Goal: Contribute content: Add original content to the website for others to see

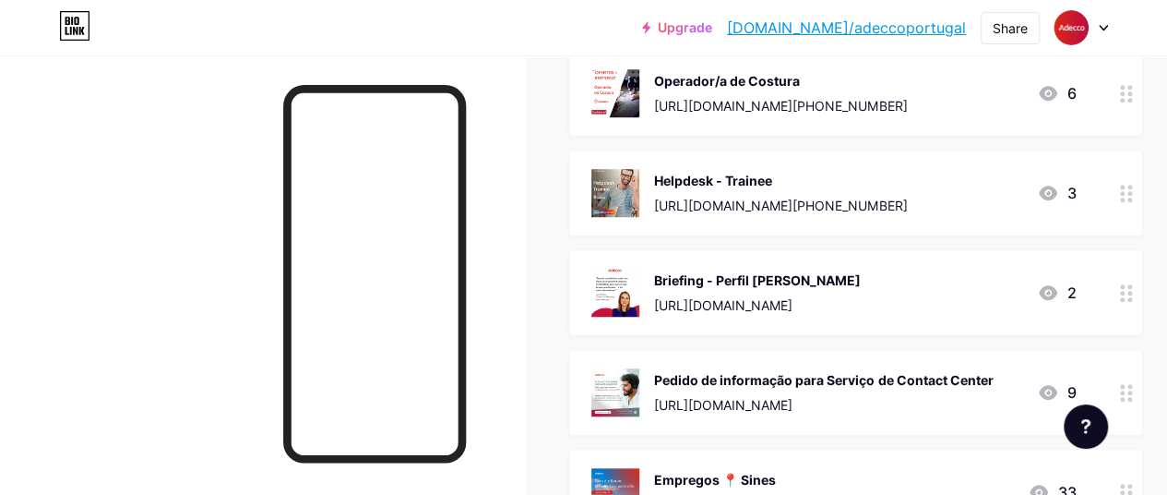
scroll to position [646, 0]
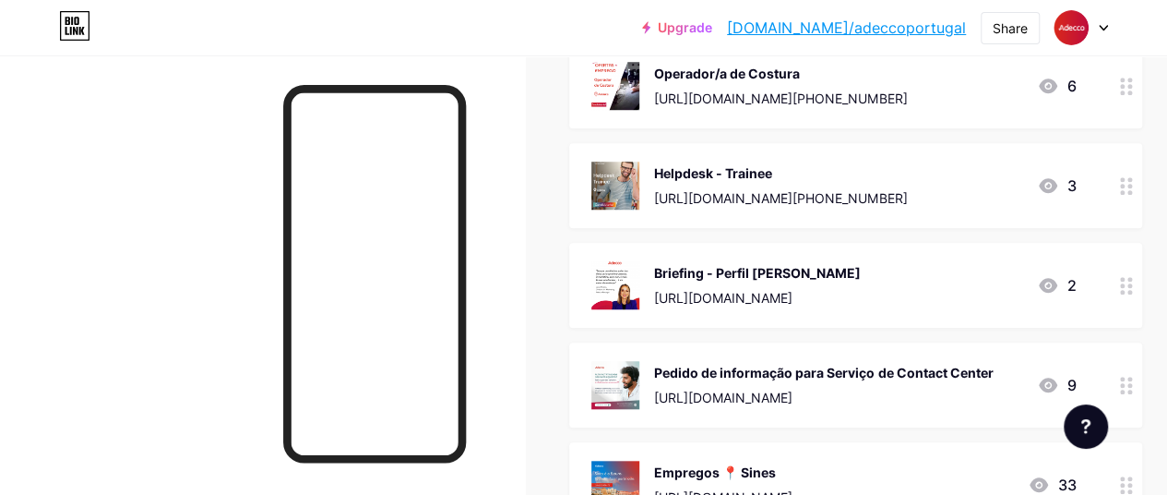
click at [1129, 286] on icon at bounding box center [1126, 286] width 13 height 18
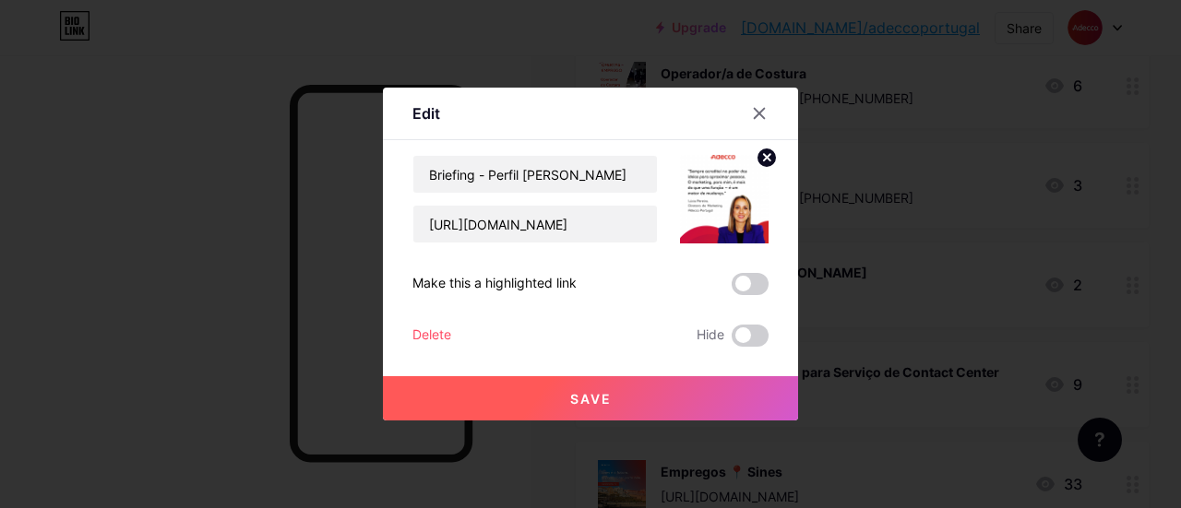
click at [450, 336] on div "Delete Hide" at bounding box center [590, 336] width 356 height 22
click at [432, 333] on div "Delete" at bounding box center [431, 336] width 39 height 22
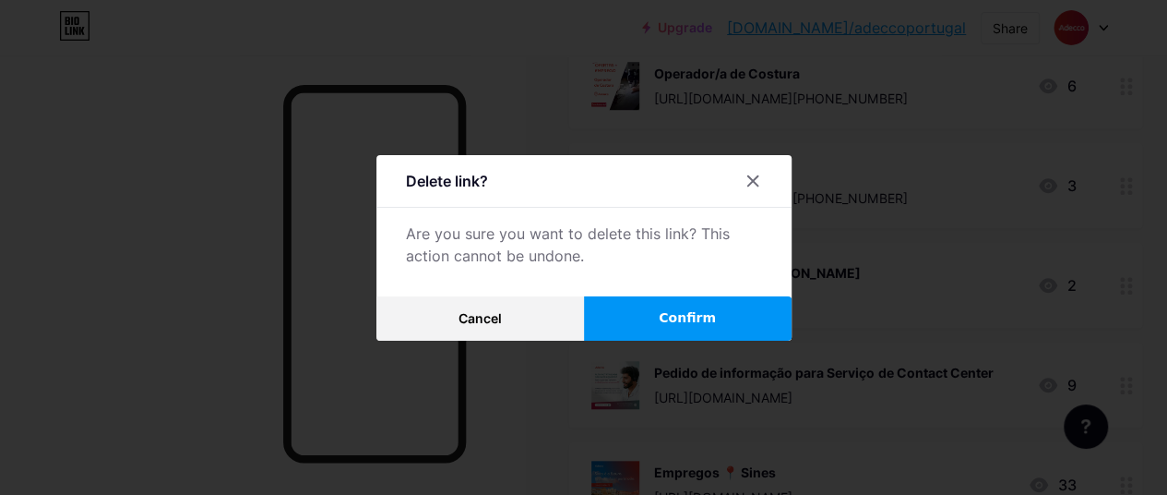
click at [646, 319] on button "Confirm" at bounding box center [688, 318] width 208 height 44
click at [708, 328] on span "Confirm" at bounding box center [687, 317] width 57 height 19
click at [687, 320] on span "Confirm" at bounding box center [687, 317] width 57 height 19
click at [764, 195] on div at bounding box center [752, 180] width 33 height 33
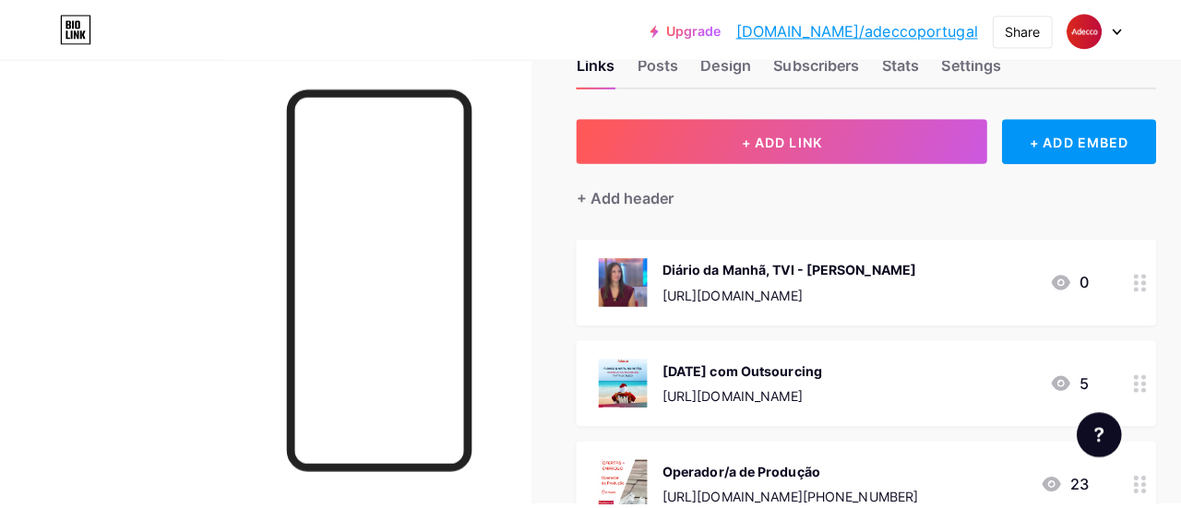
scroll to position [0, 0]
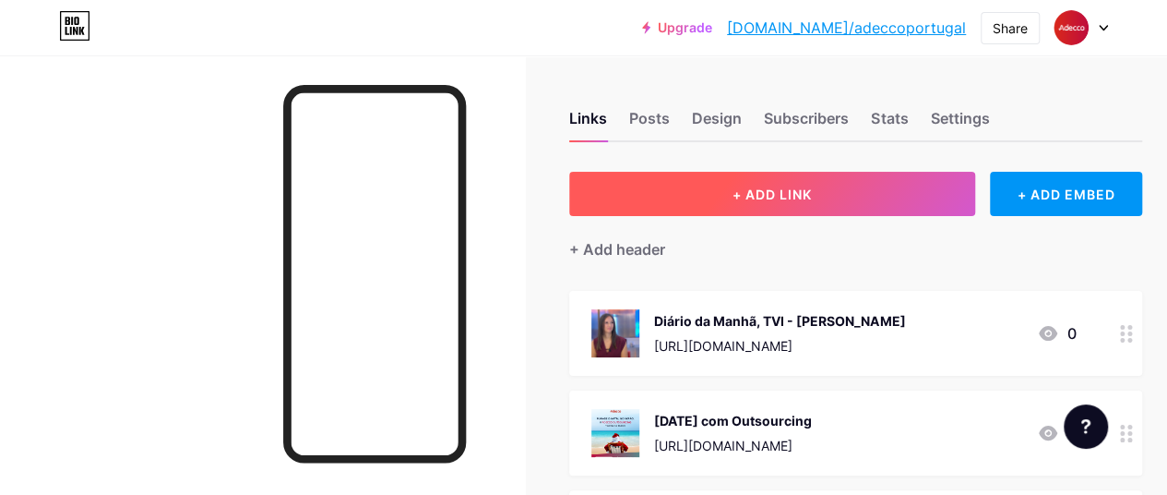
click at [765, 205] on button "+ ADD LINK" at bounding box center [772, 194] width 406 height 44
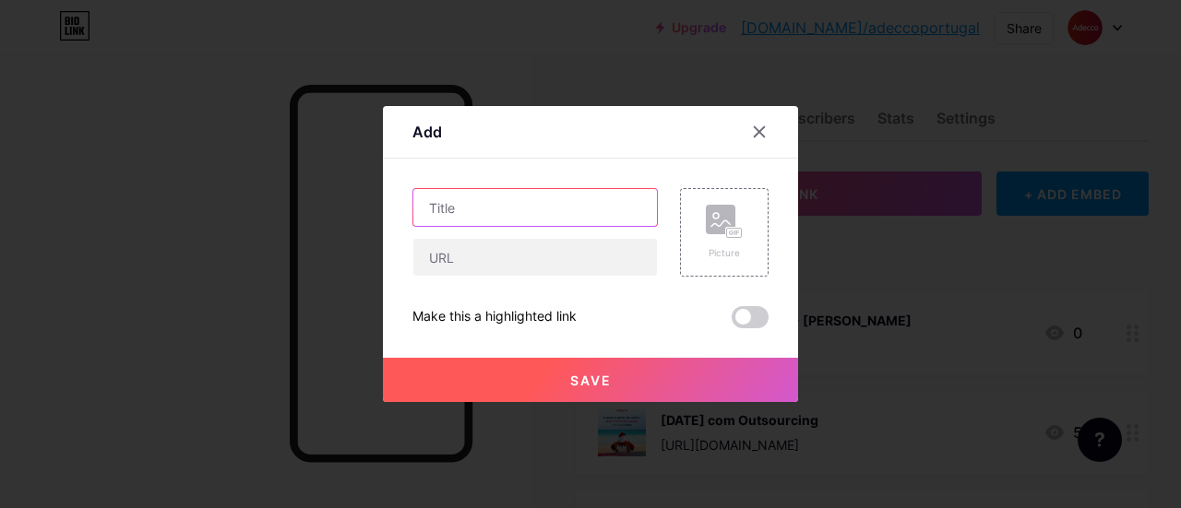
click at [435, 203] on input "text" at bounding box center [535, 207] width 244 height 37
click at [726, 246] on div "Picture" at bounding box center [724, 253] width 37 height 14
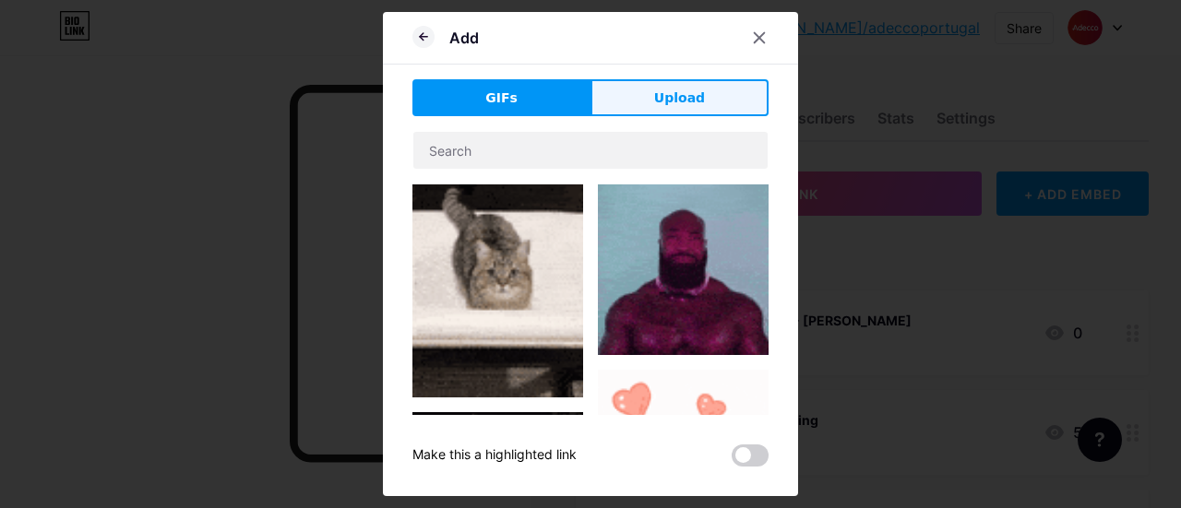
click at [646, 93] on button "Upload" at bounding box center [679, 97] width 178 height 37
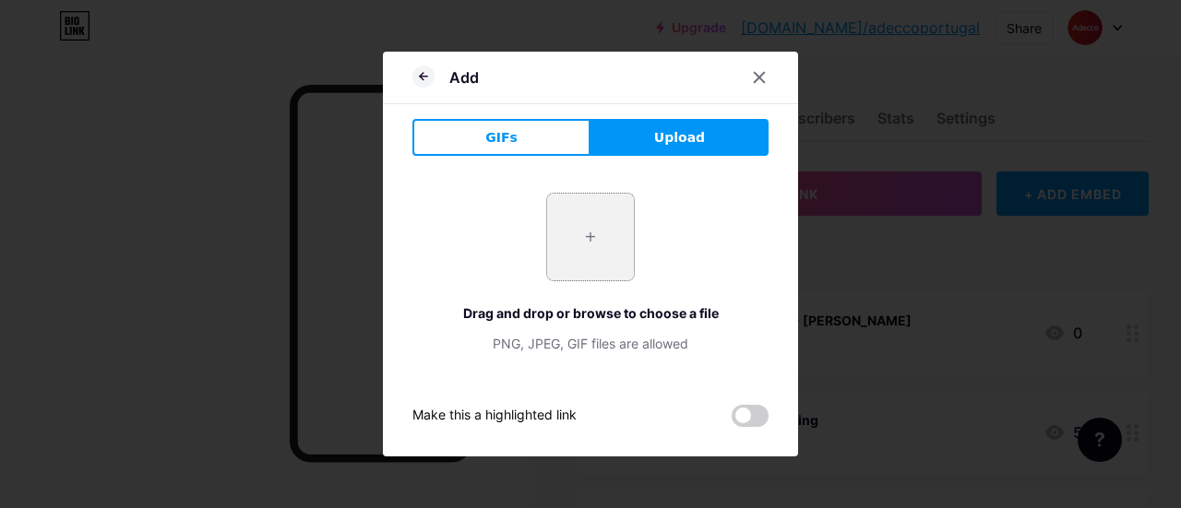
click at [583, 213] on input "file" at bounding box center [590, 237] width 87 height 87
type input "C:\fakepath\Artigo-[DATE]-Briefing (5).png"
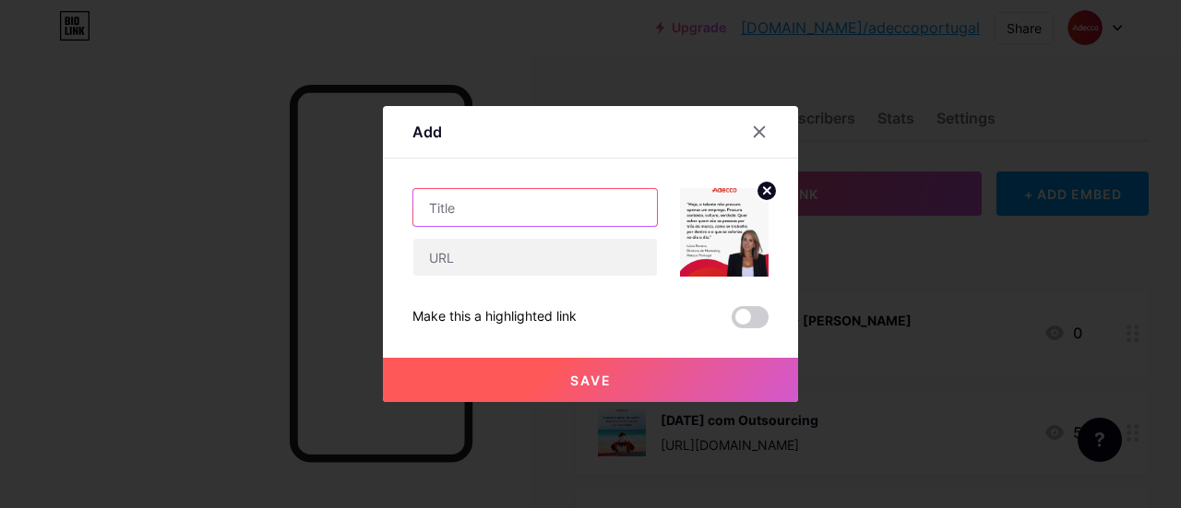
click at [494, 198] on input "text" at bounding box center [535, 207] width 244 height 37
paste input "[URL][DOMAIN_NAME]"
type input "[URL][DOMAIN_NAME]"
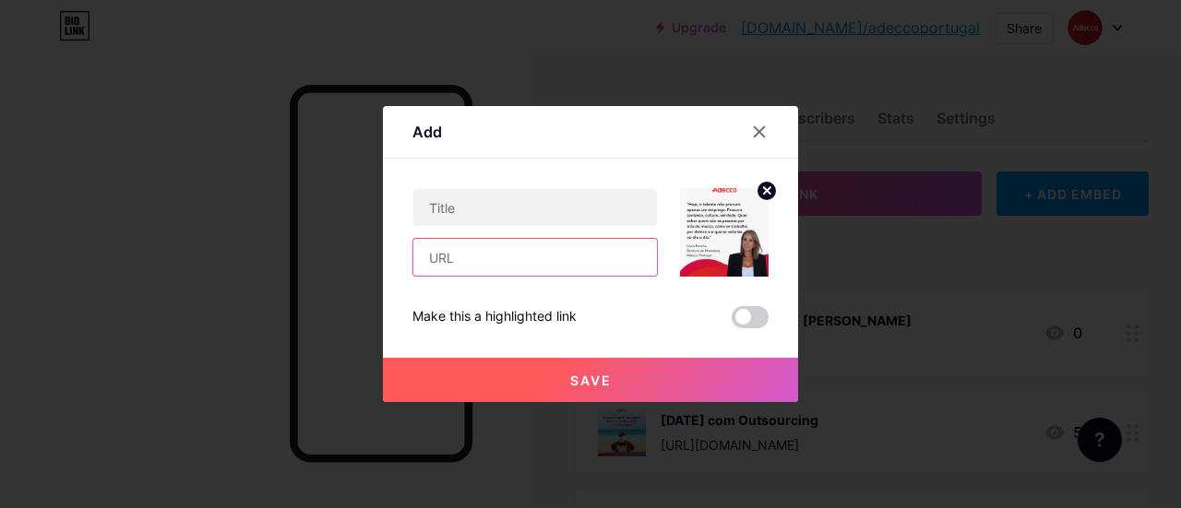
click at [564, 265] on input "text" at bounding box center [535, 257] width 244 height 37
paste input "[URL][DOMAIN_NAME]"
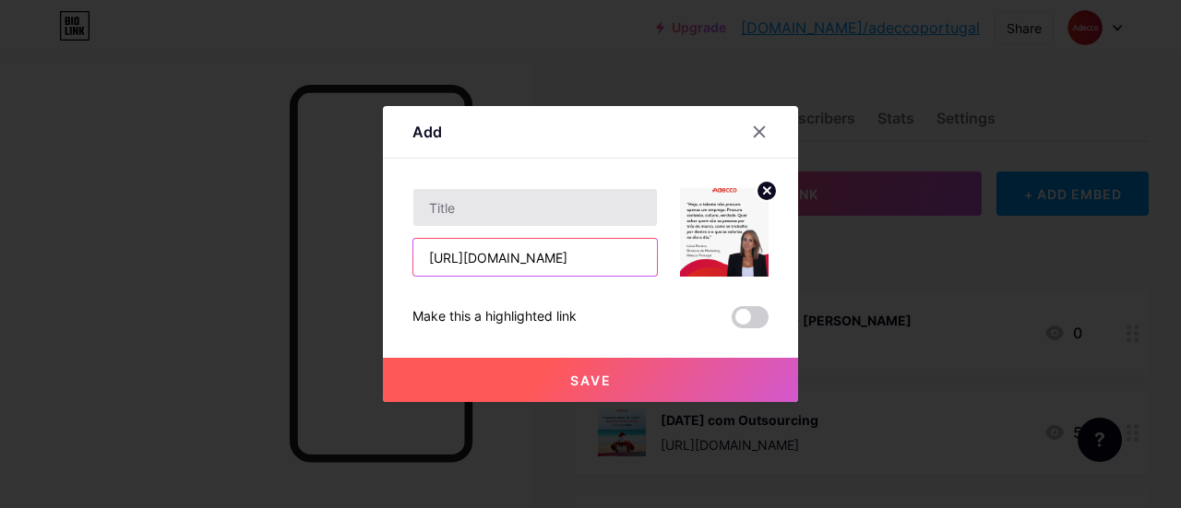
scroll to position [0, 376]
type input "[URL][DOMAIN_NAME]"
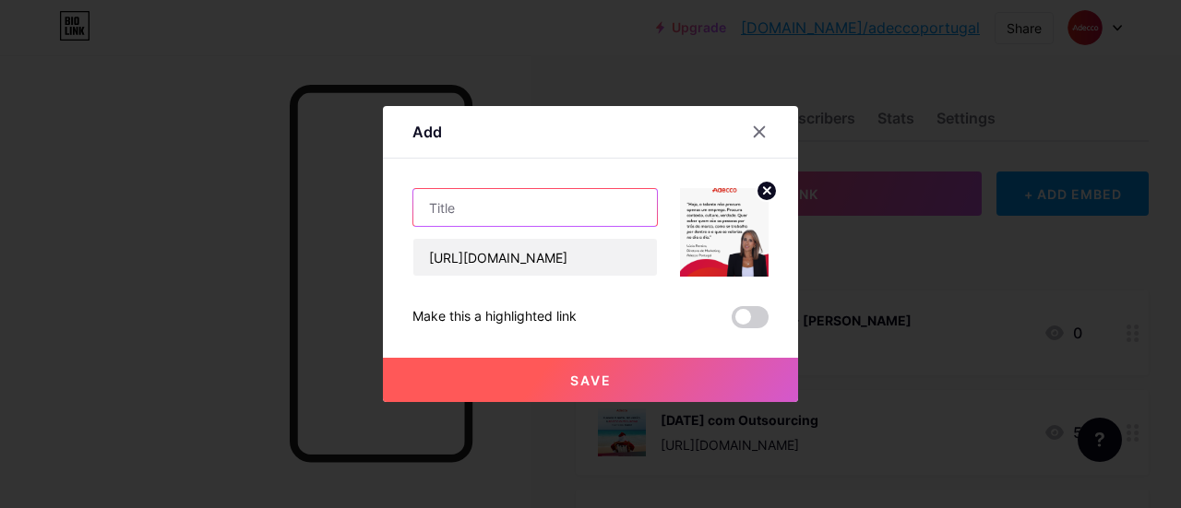
click at [548, 200] on input "text" at bounding box center [535, 207] width 244 height 37
drag, startPoint x: 584, startPoint y: 205, endPoint x: 325, endPoint y: 208, distance: 259.3
click at [325, 208] on div "Add Content YouTube Play YouTube video without leaving your page. ADD Vimeo Pla…" at bounding box center [590, 254] width 1181 height 508
paste input "branding: construir ligações antes mesmo de contratar"
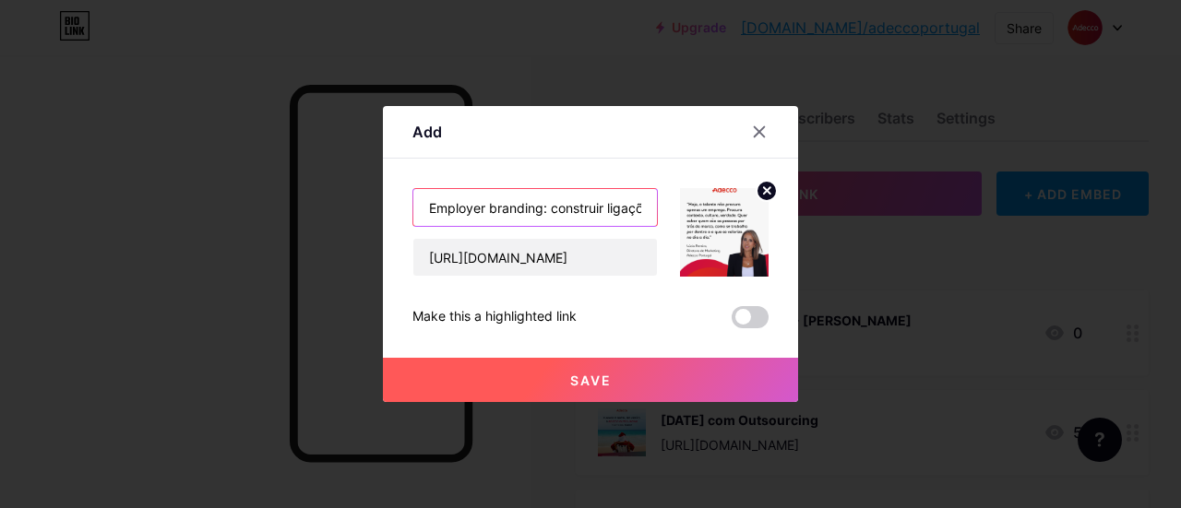
drag, startPoint x: 525, startPoint y: 197, endPoint x: 498, endPoint y: 209, distance: 29.3
click at [498, 209] on input "Employer branding: construir ligações antes mesmo de contratar" at bounding box center [535, 207] width 244 height 37
type input "Employer branding: construir ligações antes mesmo de contratar"
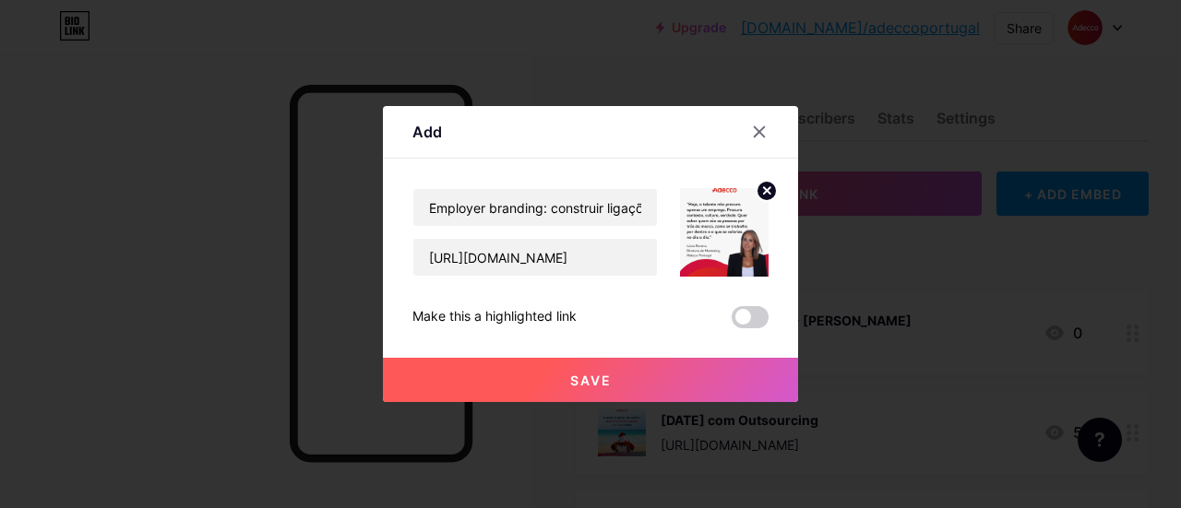
click at [585, 367] on button "Save" at bounding box center [590, 380] width 415 height 44
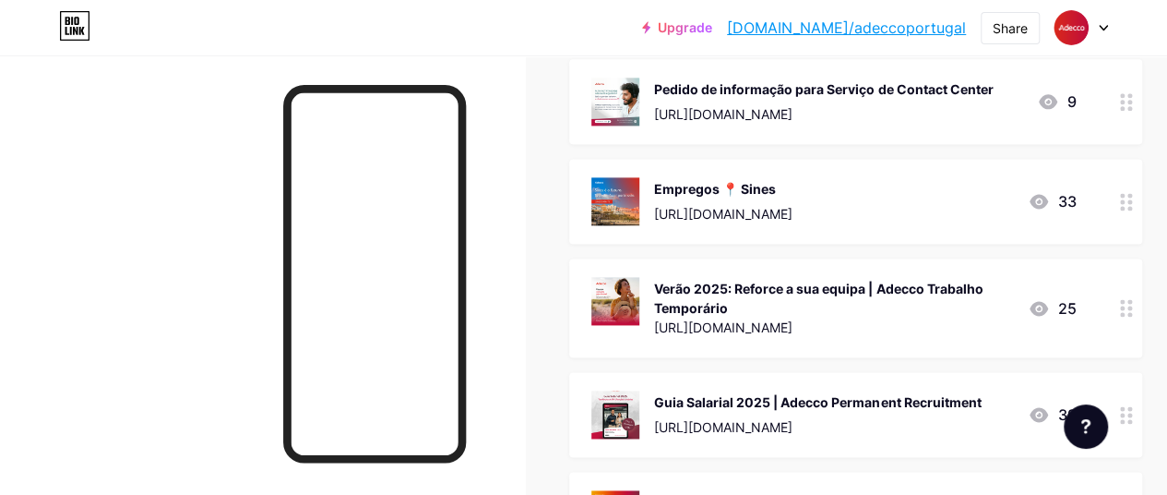
scroll to position [1199, 0]
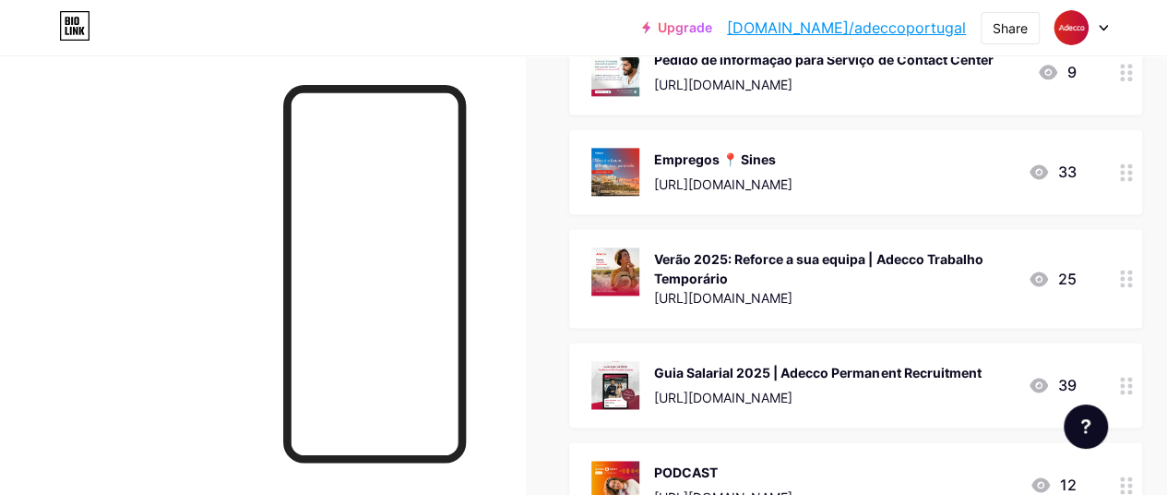
click at [1126, 281] on icon at bounding box center [1126, 278] width 13 height 18
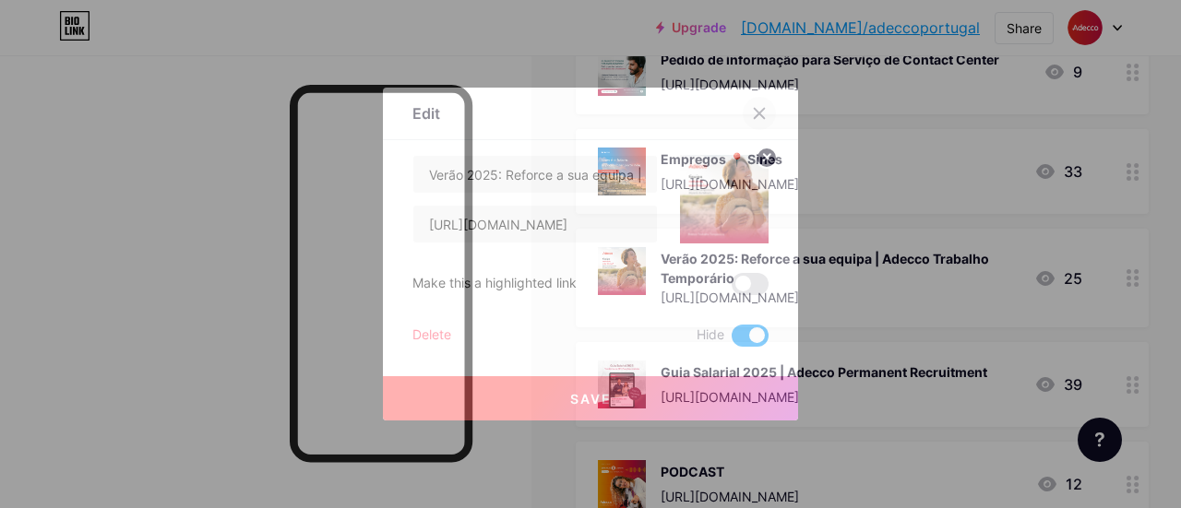
click at [762, 105] on div at bounding box center [759, 113] width 33 height 33
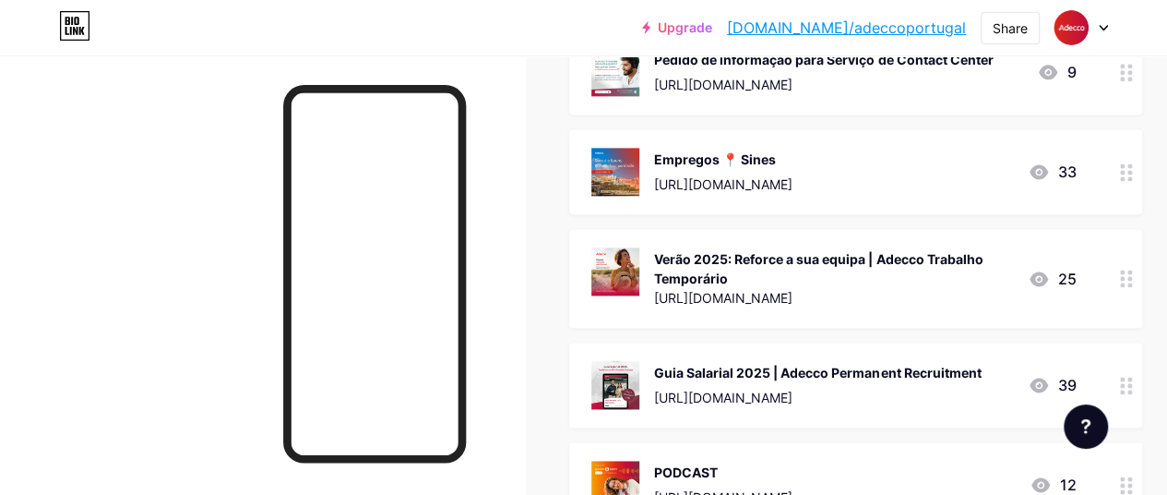
click at [1136, 290] on div at bounding box center [1126, 278] width 31 height 99
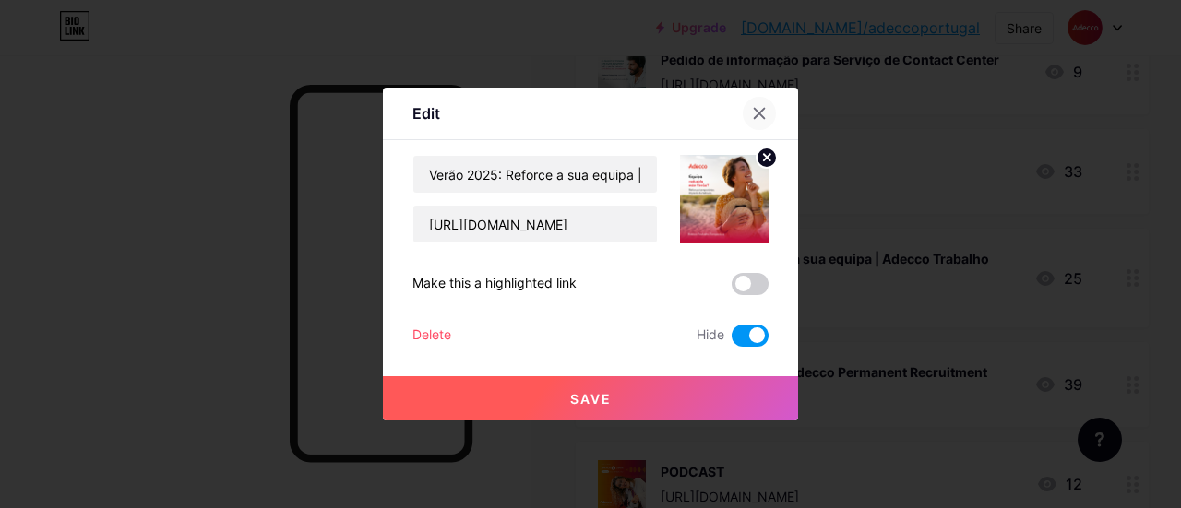
click at [762, 112] on icon at bounding box center [760, 114] width 10 height 10
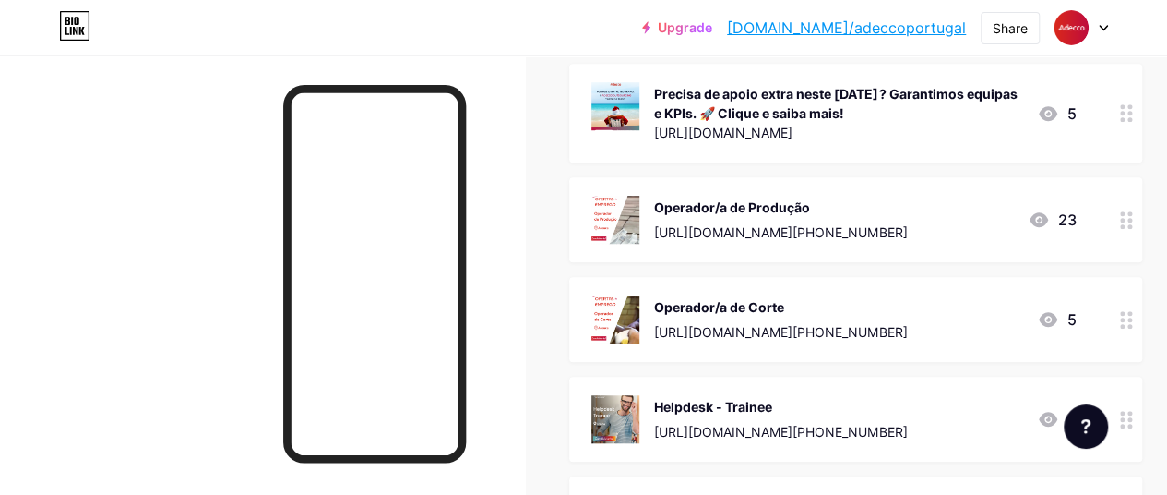
scroll to position [923, 0]
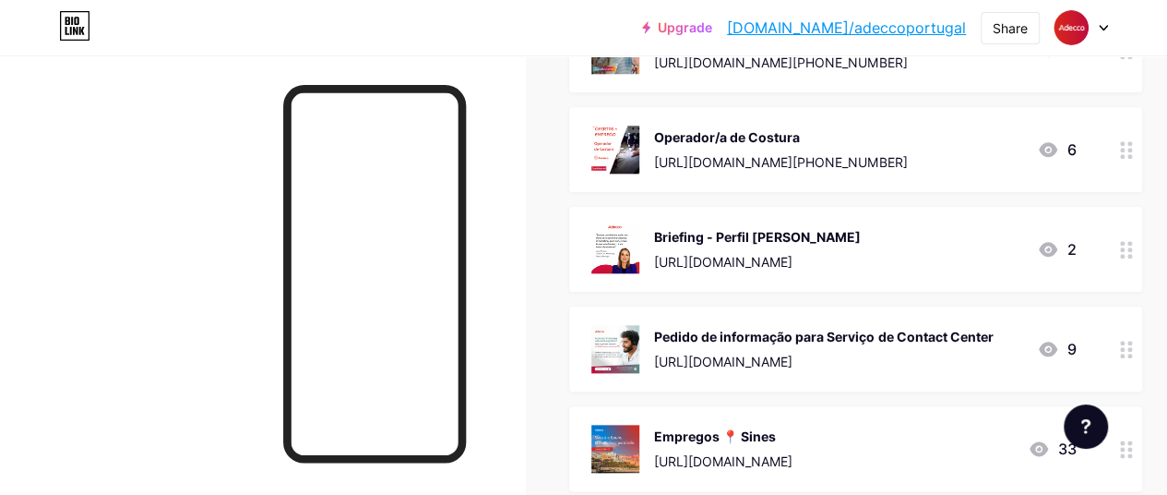
click at [1133, 248] on icon at bounding box center [1126, 250] width 13 height 18
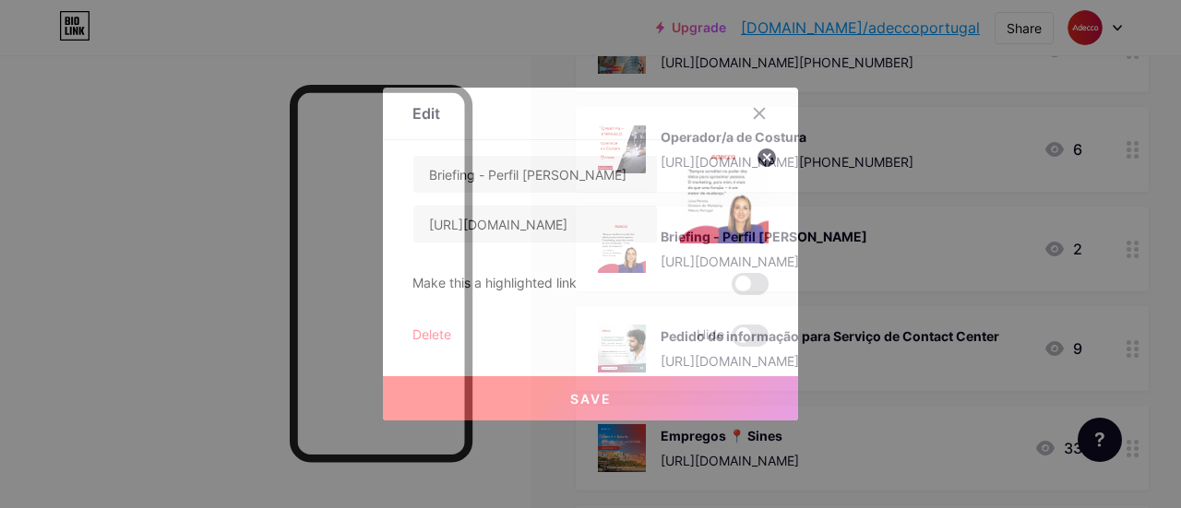
click at [727, 331] on div "Hide" at bounding box center [733, 336] width 72 height 22
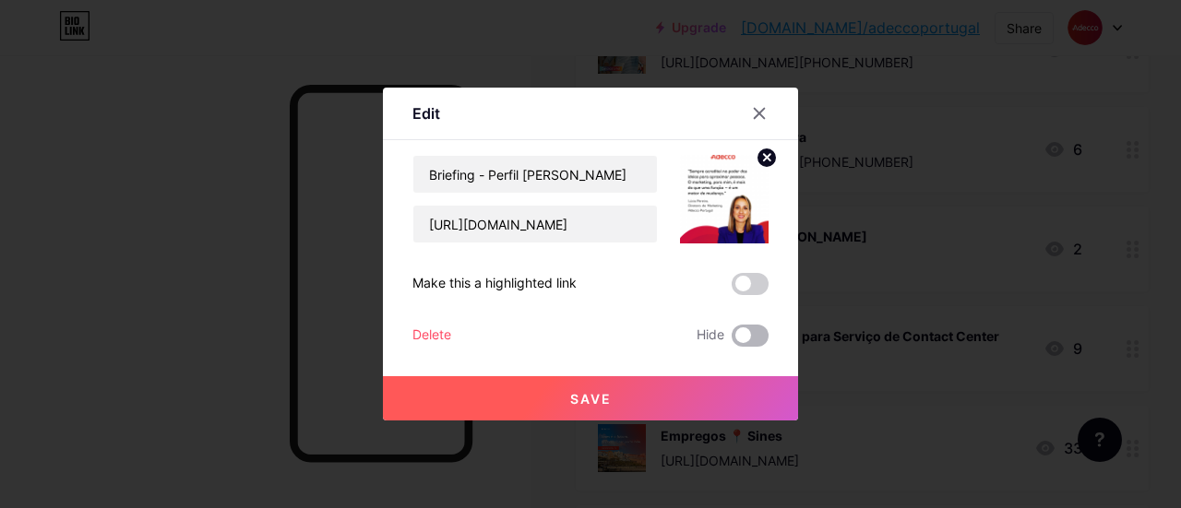
click at [762, 331] on span at bounding box center [750, 336] width 37 height 22
click at [732, 340] on input "checkbox" at bounding box center [732, 340] width 0 height 0
click at [675, 373] on div "Save" at bounding box center [590, 384] width 415 height 74
click at [651, 398] on button "Save" at bounding box center [590, 398] width 415 height 44
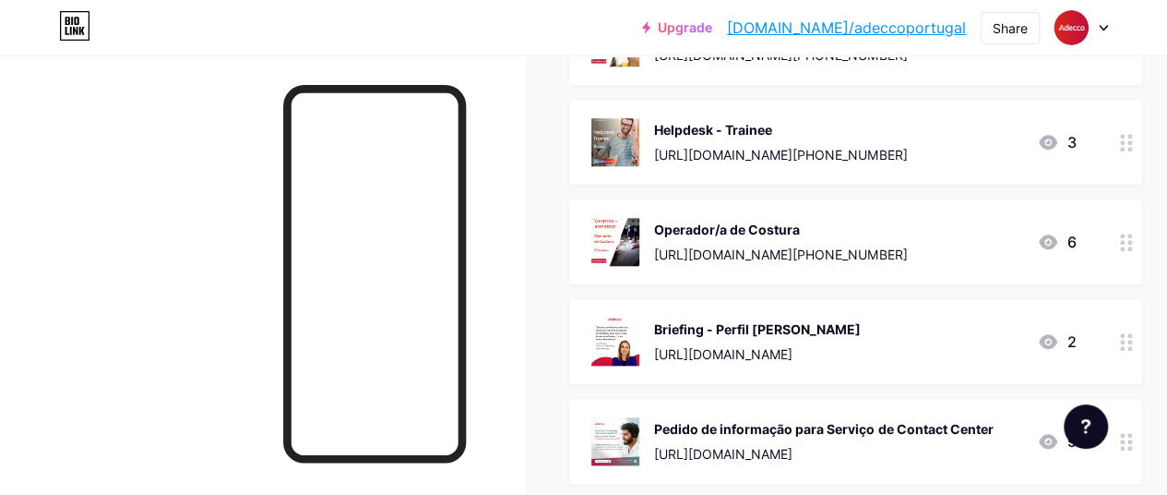
scroll to position [185, 0]
